Goal: Task Accomplishment & Management: Manage account settings

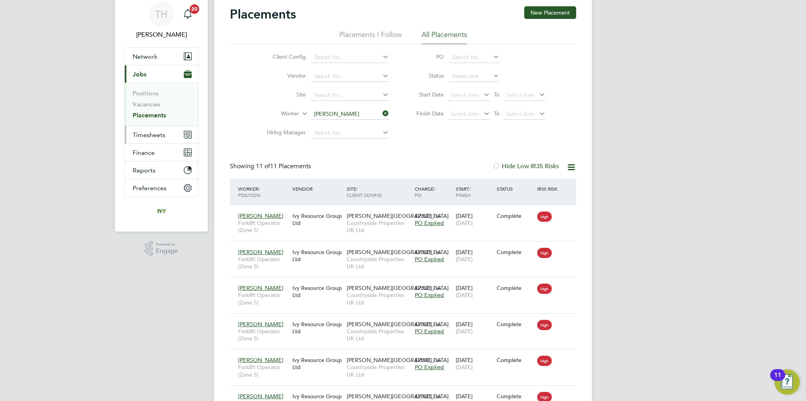
click at [159, 142] on button "Timesheets" at bounding box center [161, 134] width 73 height 17
click at [146, 112] on link "Timesheets" at bounding box center [149, 110] width 33 height 7
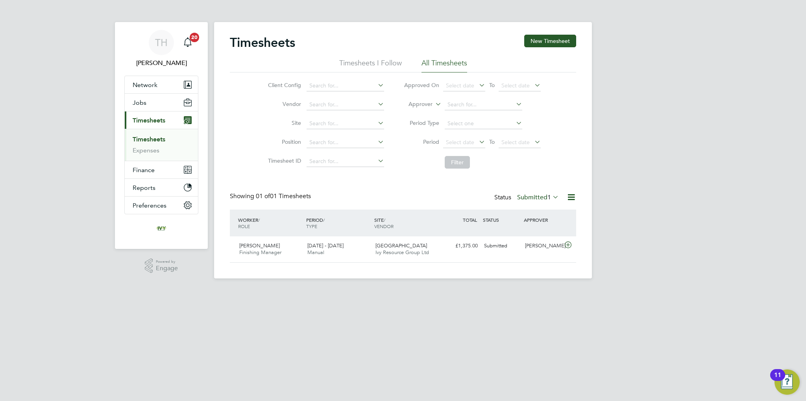
click at [534, 195] on label "Submitted 1" at bounding box center [538, 197] width 42 height 8
click at [530, 230] on li "Submitted" at bounding box center [531, 232] width 36 height 11
click at [532, 197] on label "Submitted 1" at bounding box center [538, 197] width 42 height 8
click at [532, 238] on li "Submitted" at bounding box center [531, 232] width 36 height 11
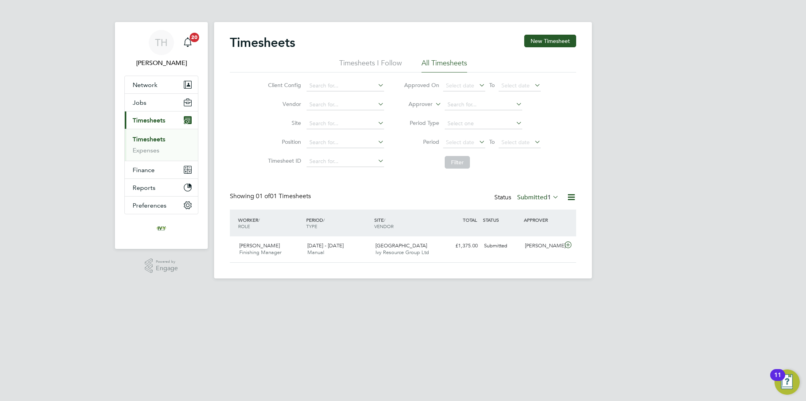
click at [529, 202] on div "Status Submitted 1" at bounding box center [527, 197] width 66 height 11
click at [529, 198] on label "Submitted 1" at bounding box center [538, 197] width 42 height 8
click at [527, 243] on li "Approved" at bounding box center [531, 243] width 36 height 11
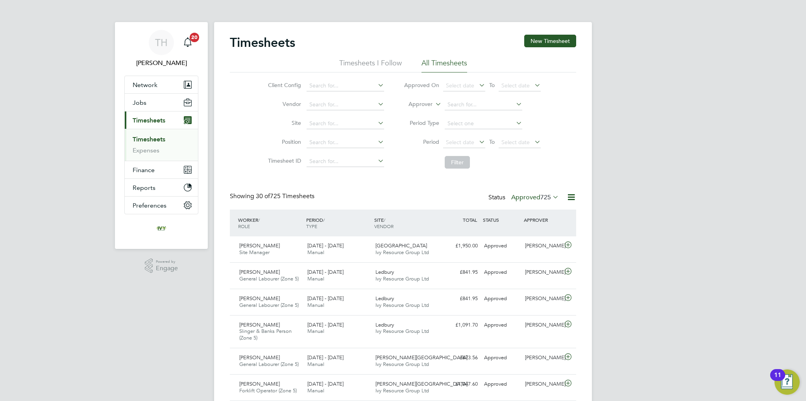
click at [156, 143] on li "Timesheets" at bounding box center [162, 140] width 59 height 11
click at [152, 140] on link "Timesheets" at bounding box center [149, 138] width 33 height 7
click at [516, 201] on div "Status Approved 725" at bounding box center [524, 197] width 72 height 11
click at [519, 196] on label "Approved 725" at bounding box center [535, 197] width 48 height 8
click at [518, 238] on li "Submitted" at bounding box center [528, 232] width 36 height 11
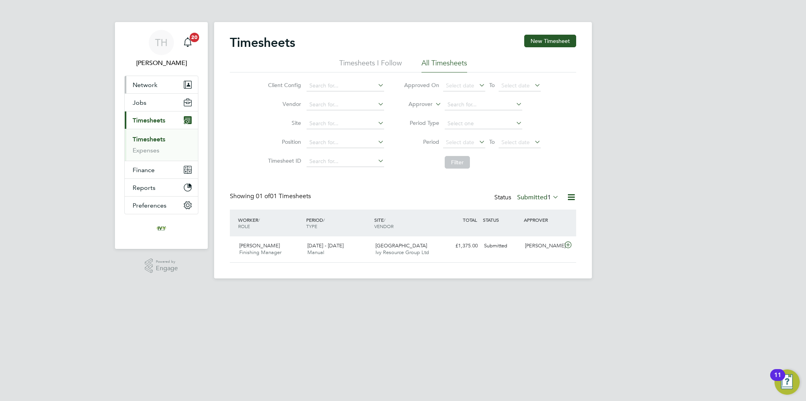
click at [153, 89] on button "Network" at bounding box center [161, 84] width 73 height 17
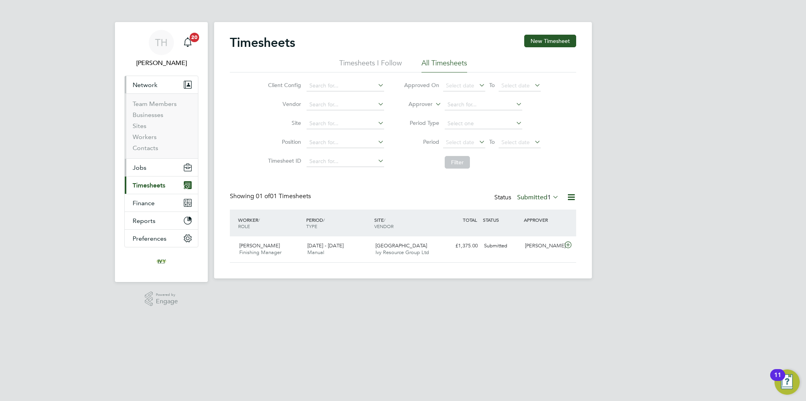
click at [153, 169] on button "Jobs" at bounding box center [161, 167] width 73 height 17
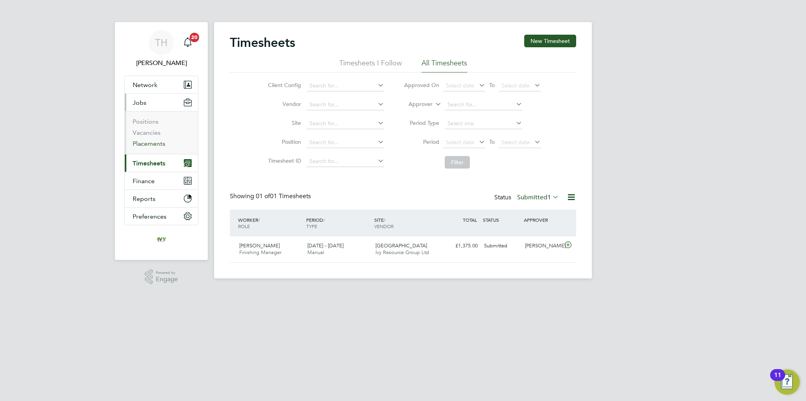
click at [150, 144] on link "Placements" at bounding box center [149, 143] width 33 height 7
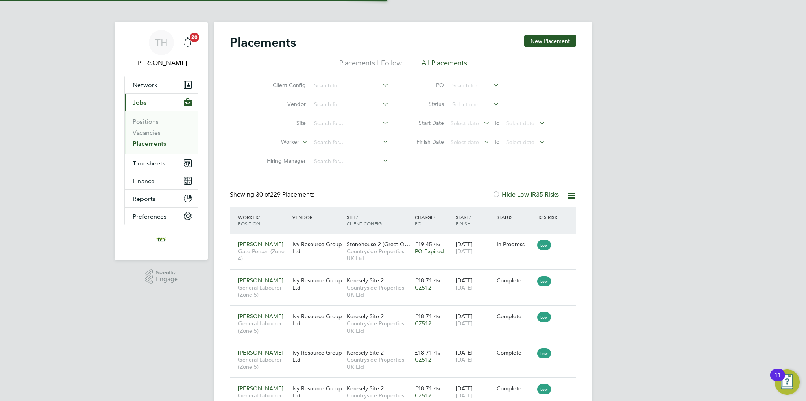
scroll to position [30, 68]
click at [332, 123] on input at bounding box center [350, 123] width 78 height 11
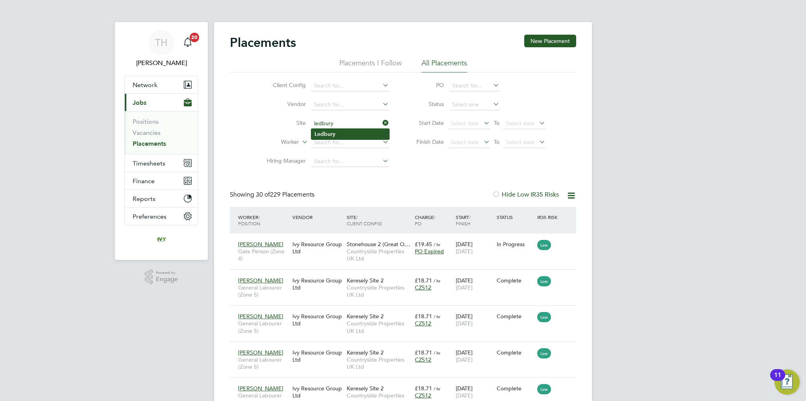
click at [344, 135] on li "Ledbury" at bounding box center [350, 134] width 78 height 11
type input "Ledbury"
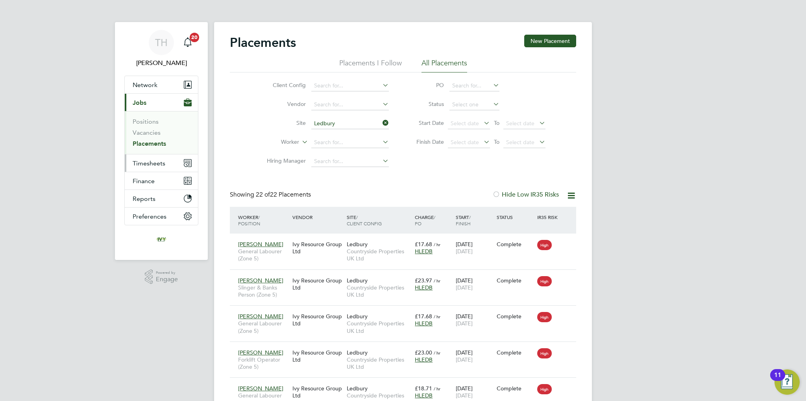
click at [153, 163] on span "Timesheets" at bounding box center [149, 162] width 33 height 7
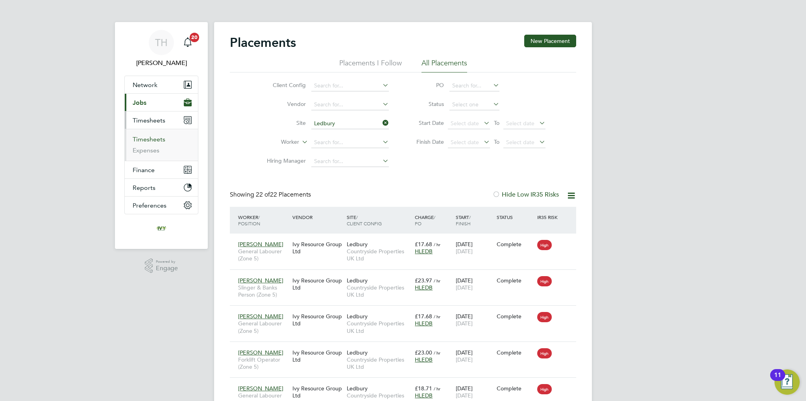
click at [150, 138] on link "Timesheets" at bounding box center [149, 138] width 33 height 7
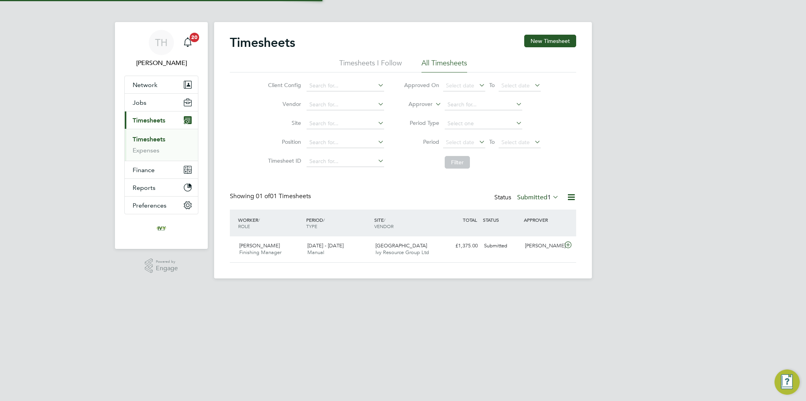
scroll to position [20, 68]
click at [543, 199] on label "Submitted 1" at bounding box center [538, 197] width 42 height 8
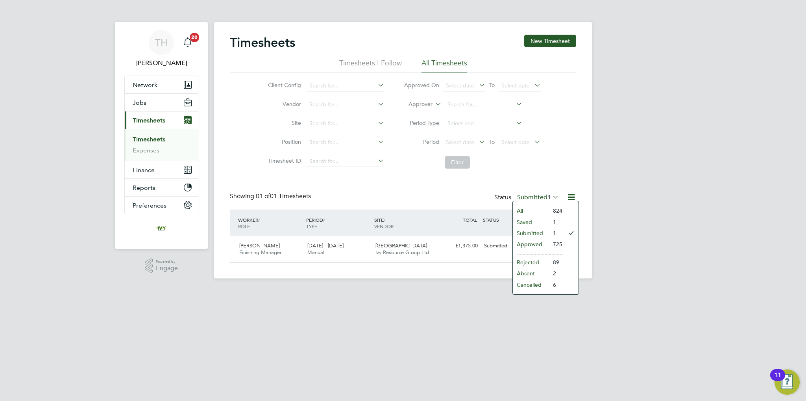
click at [536, 242] on li "Approved" at bounding box center [531, 243] width 36 height 11
